Goal: Transaction & Acquisition: Purchase product/service

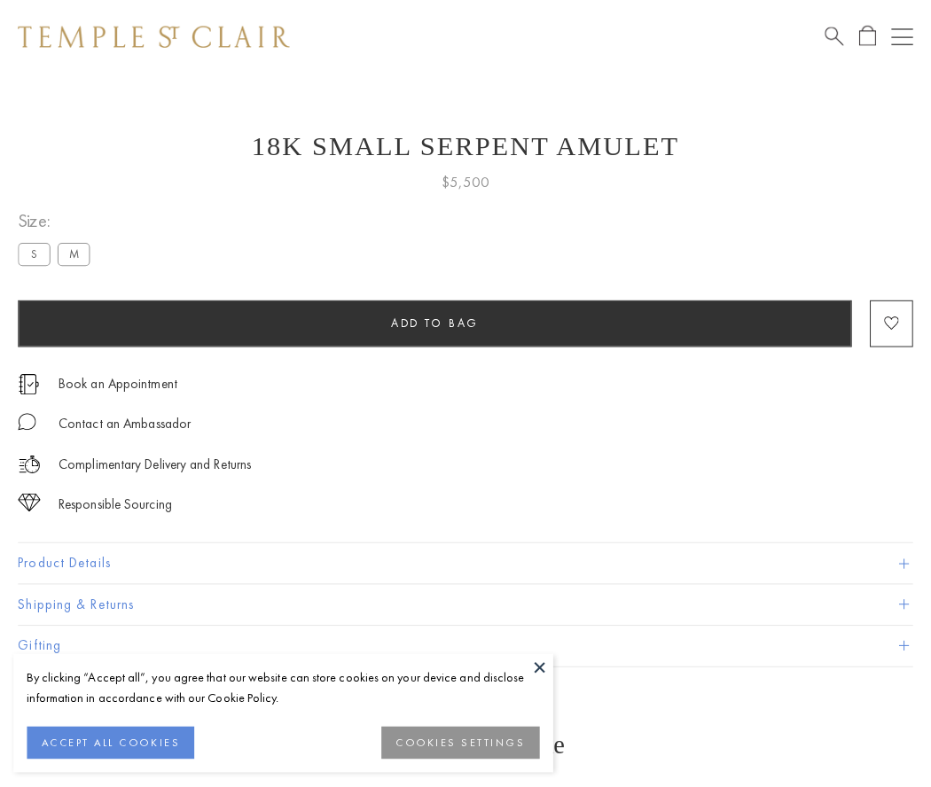
scroll to position [43, 0]
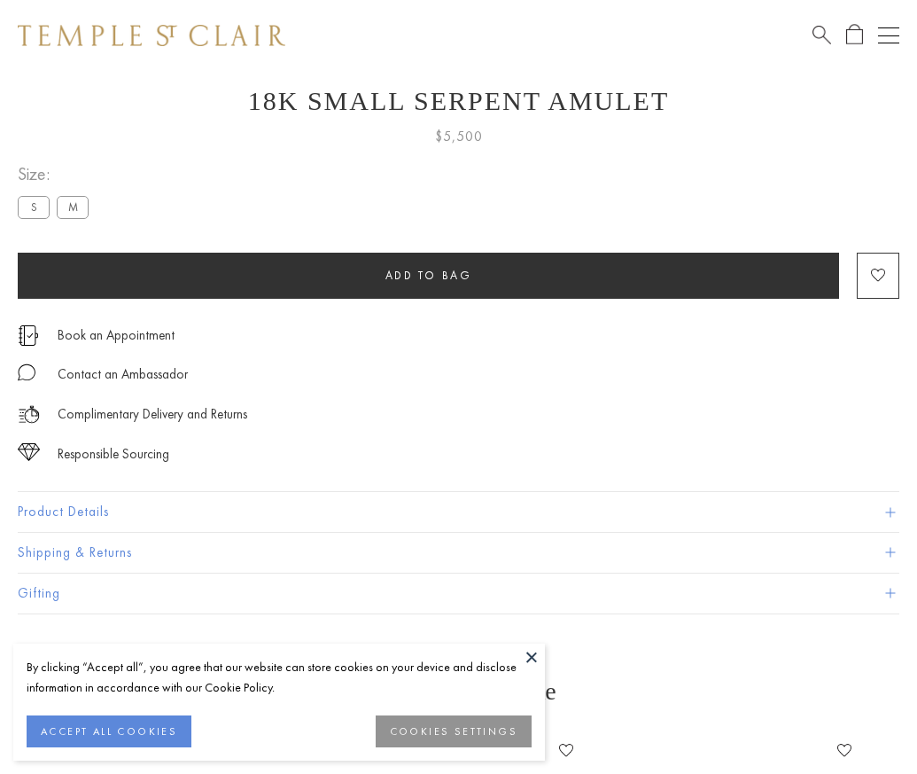
click at [428, 275] on span "Add to bag" at bounding box center [429, 275] width 87 height 15
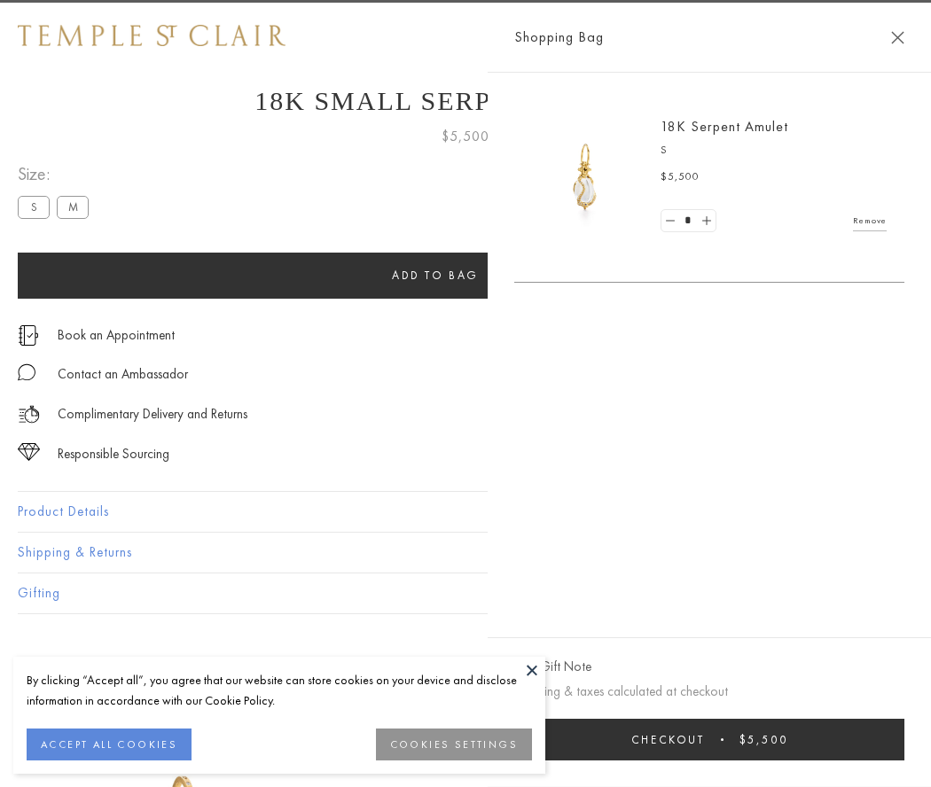
click at [861, 739] on button "Checkout $5,500" at bounding box center [709, 740] width 390 height 42
